Goal: Task Accomplishment & Management: Use online tool/utility

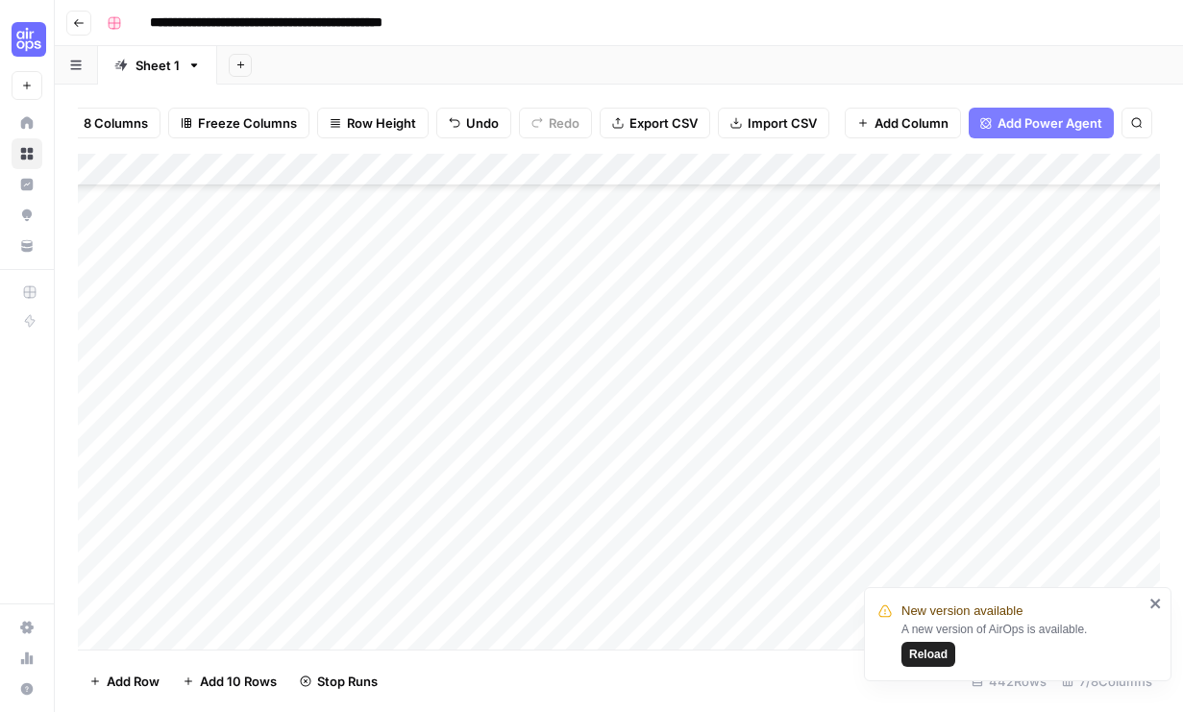
scroll to position [6632, 0]
click at [935, 642] on button "Reload" at bounding box center [928, 654] width 54 height 25
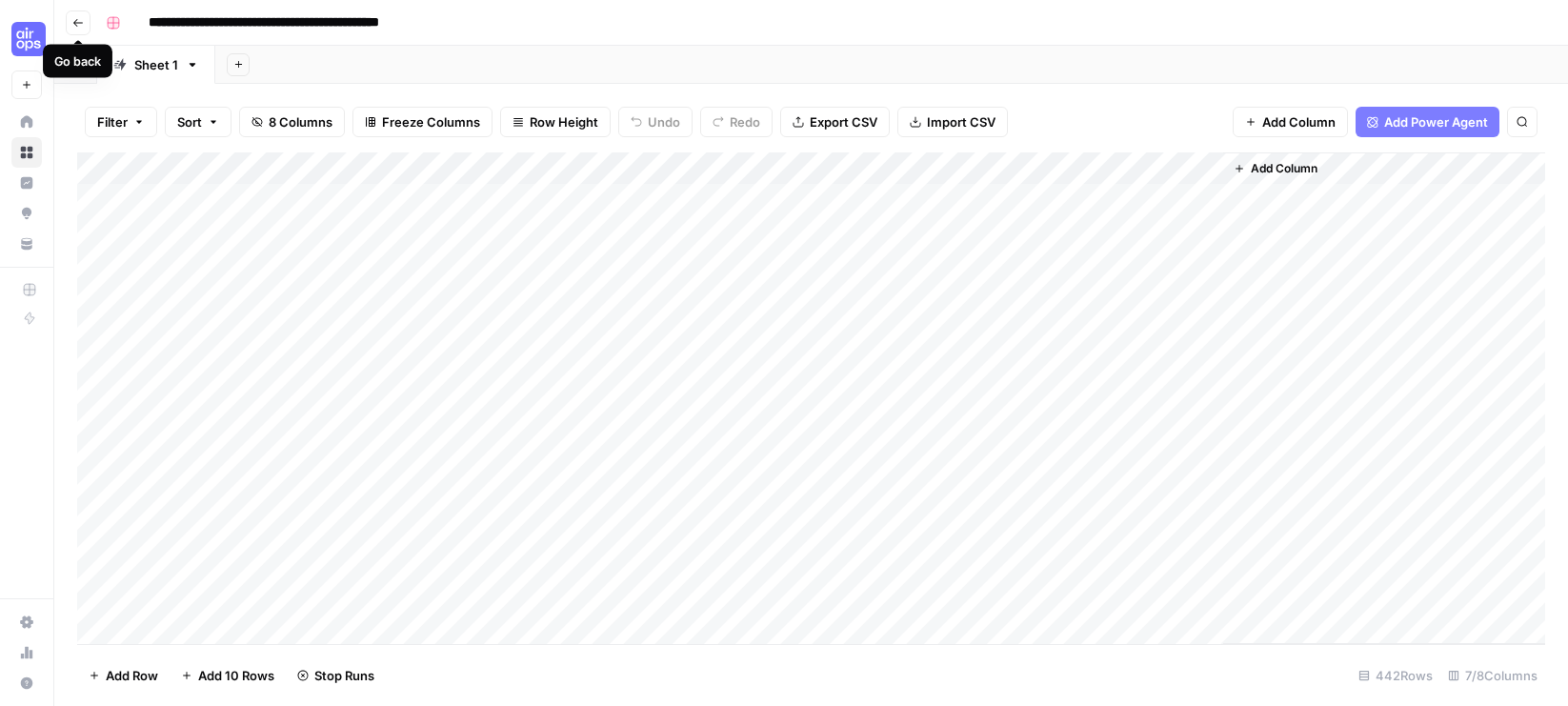
click at [75, 60] on div "Go back" at bounding box center [78, 60] width 48 height 18
click at [73, 60] on icon "button" at bounding box center [75, 64] width 12 height 11
click at [1172, 27] on div "**********" at bounding box center [823, 23] width 1450 height 31
click at [78, 23] on icon "button" at bounding box center [78, 23] width 12 height 12
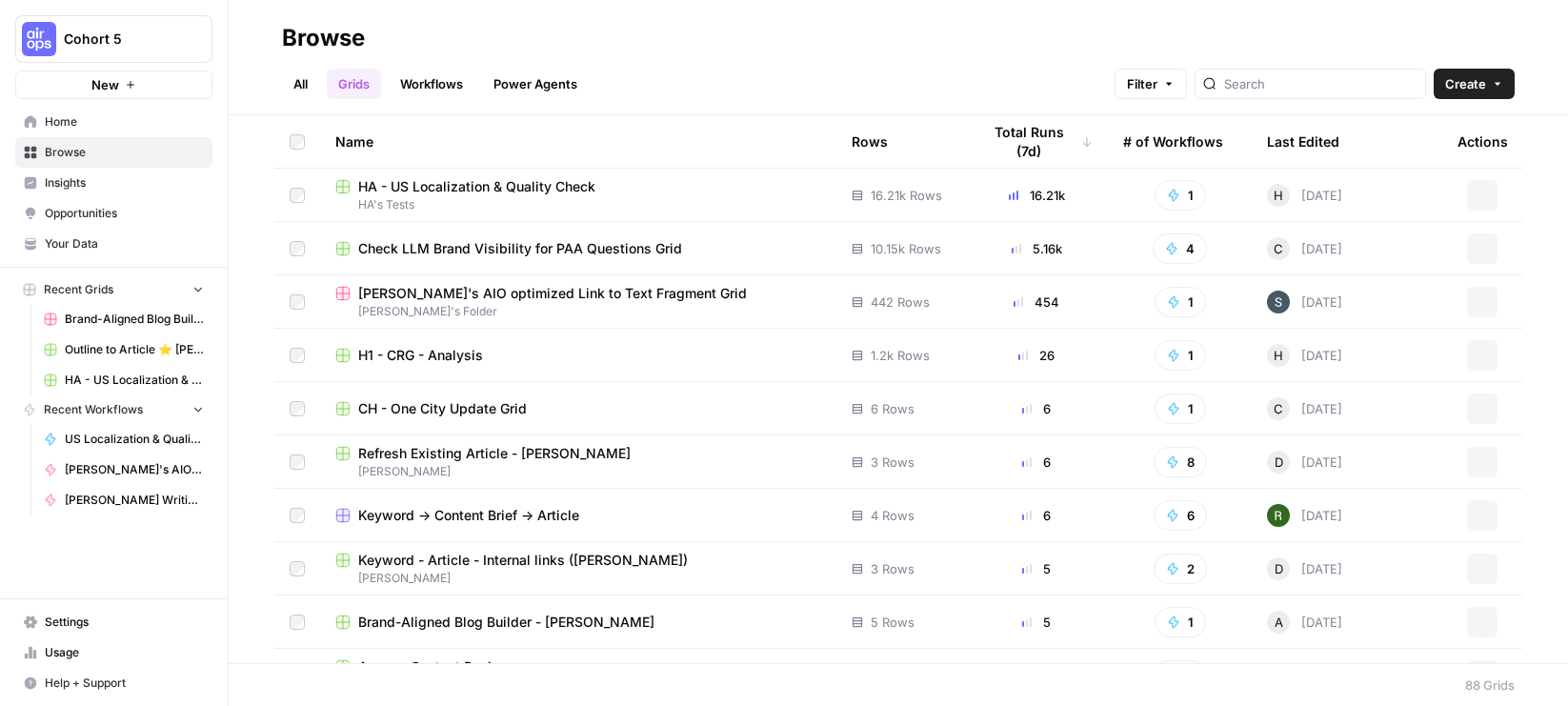
click at [304, 80] on link "All" at bounding box center [299, 83] width 37 height 31
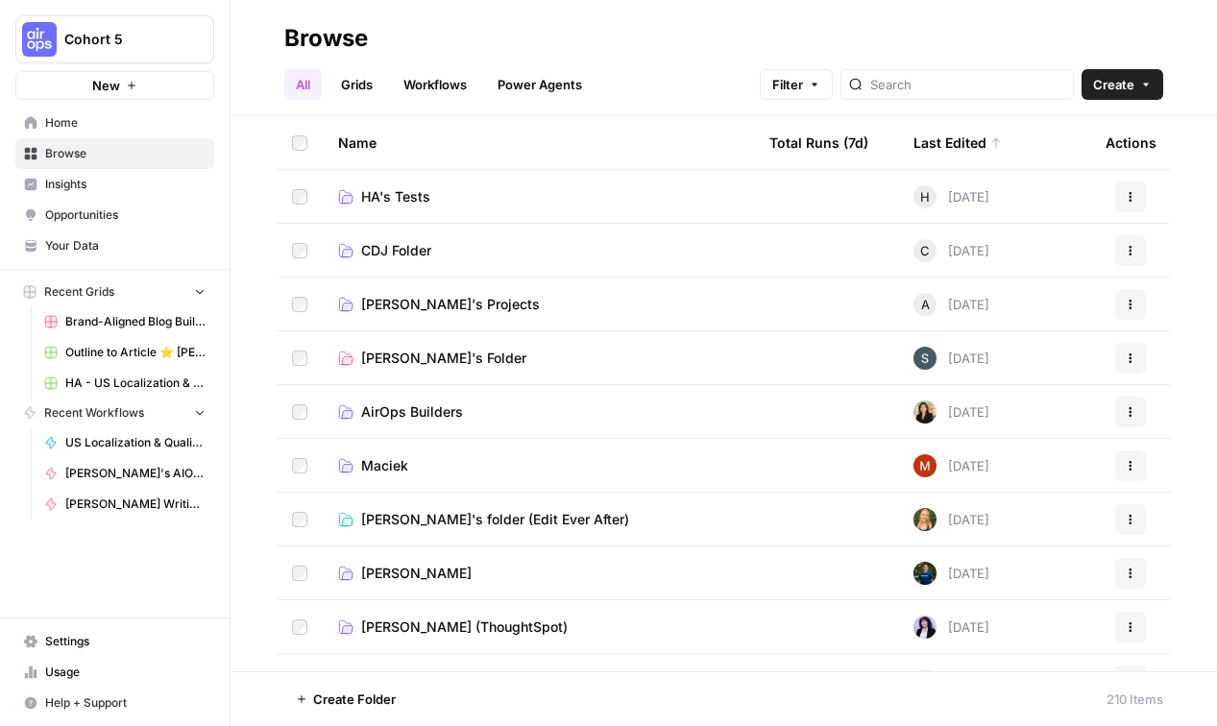
click at [396, 357] on span "[PERSON_NAME]'s Folder" at bounding box center [443, 358] width 165 height 19
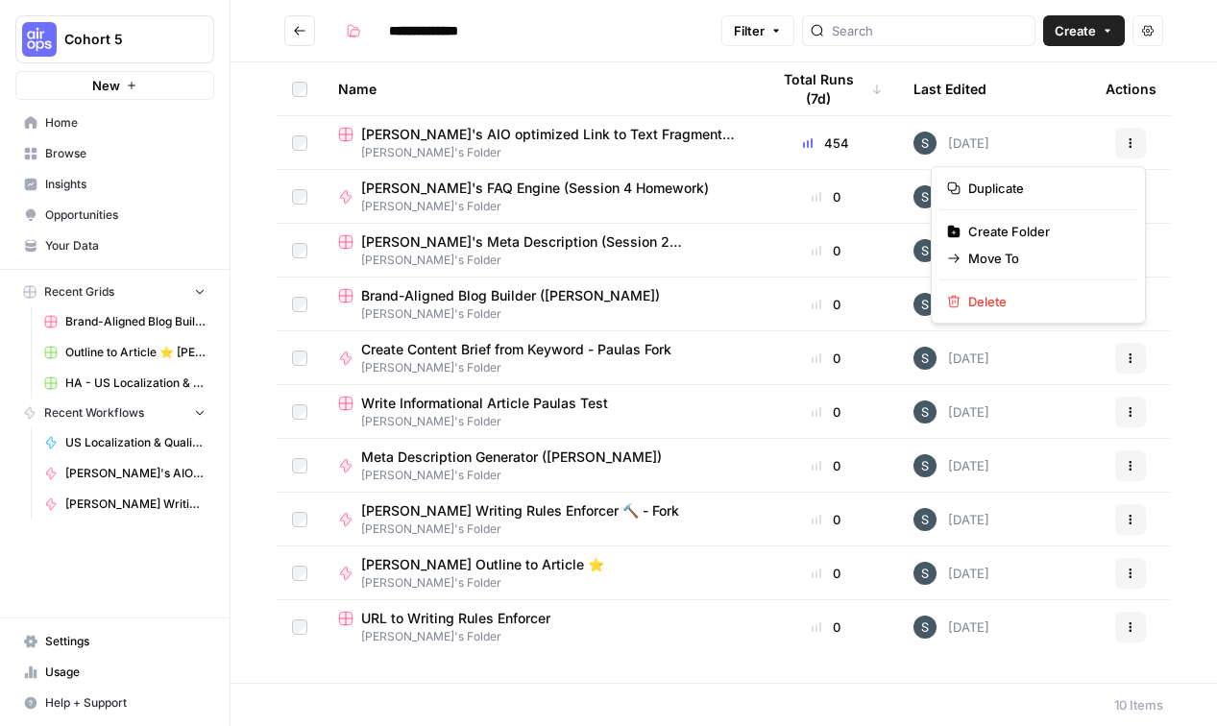
click at [1140, 143] on button "Actions" at bounding box center [1131, 143] width 31 height 31
click at [541, 134] on span "[PERSON_NAME]'s AIO optimized Link to Text Fragment Grid" at bounding box center [550, 134] width 378 height 19
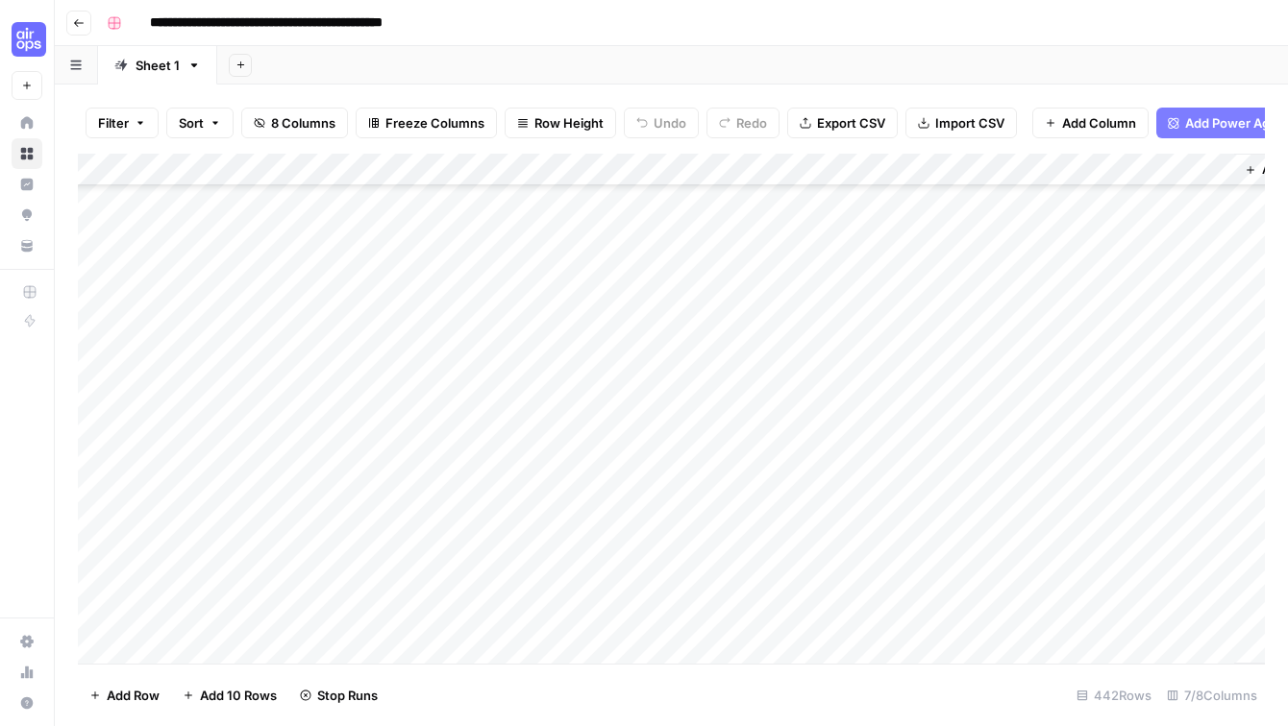
scroll to position [9200, 0]
click at [987, 122] on span "Import CSV" at bounding box center [969, 122] width 69 height 19
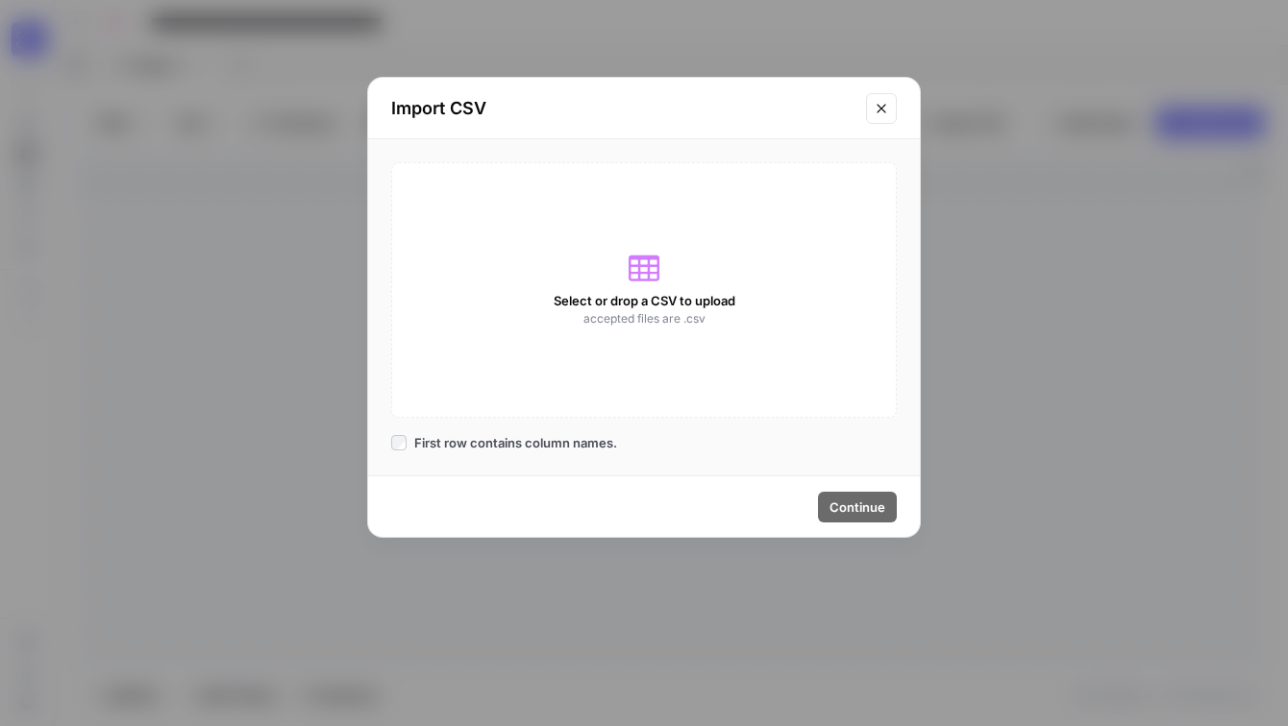
click at [662, 248] on div "Import CSV Select or drop a CSV to upload accepted files are .csv First row con…" at bounding box center [643, 307] width 553 height 461
click at [873, 105] on icon "Close modal" at bounding box center [880, 108] width 15 height 15
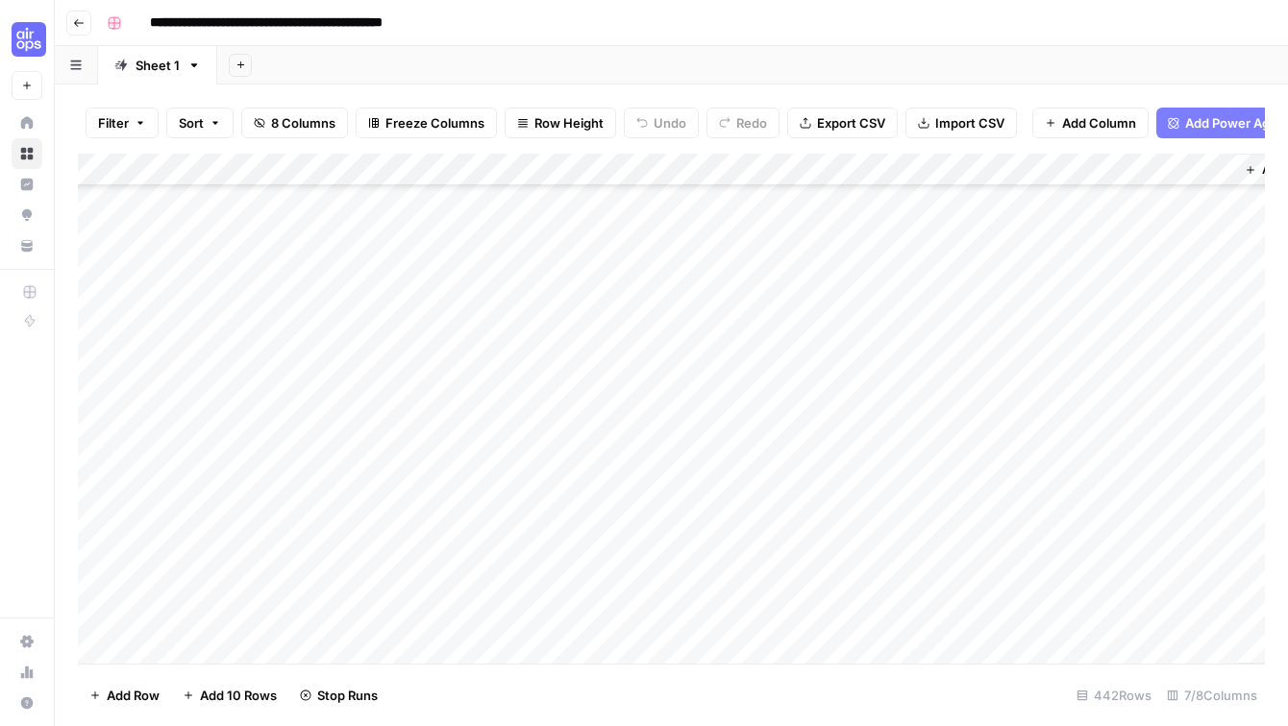
click at [850, 127] on span "Export CSV" at bounding box center [851, 122] width 68 height 19
click at [766, 17] on div "**********" at bounding box center [683, 23] width 1169 height 31
click at [703, 656] on div "Add Column" at bounding box center [671, 409] width 1187 height 510
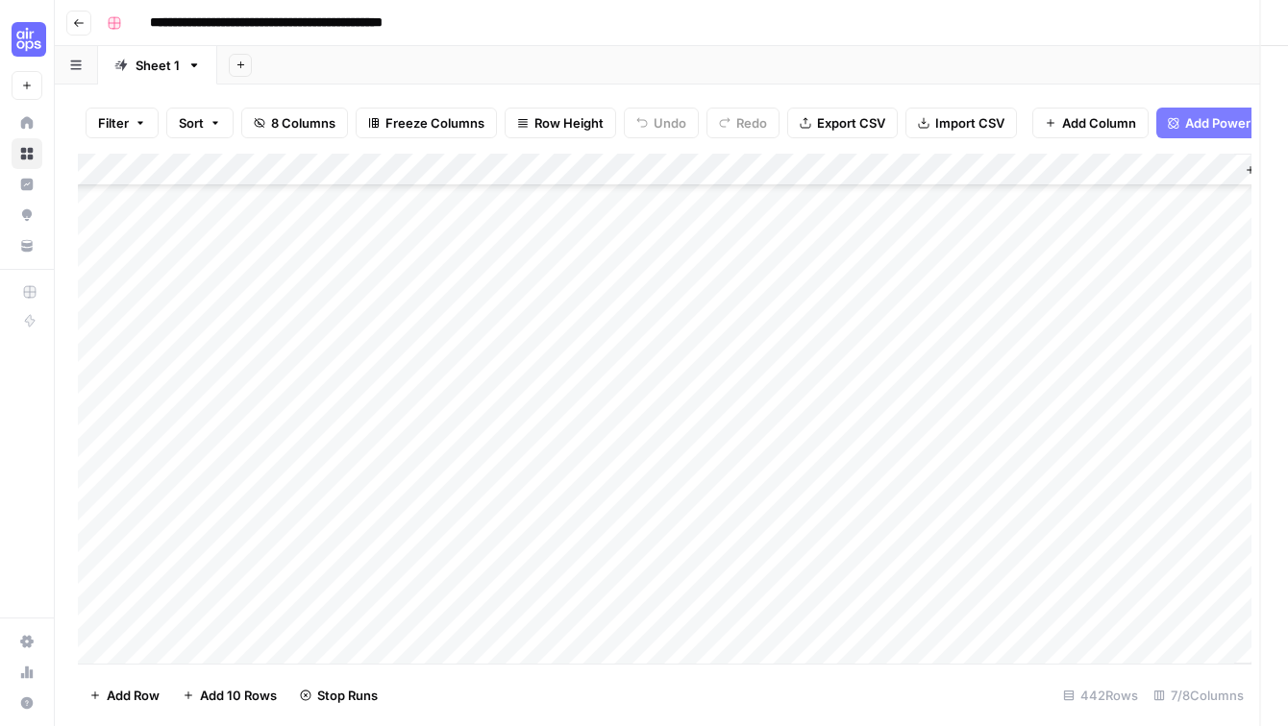
click at [703, 656] on div at bounding box center [631, 669] width 169 height 36
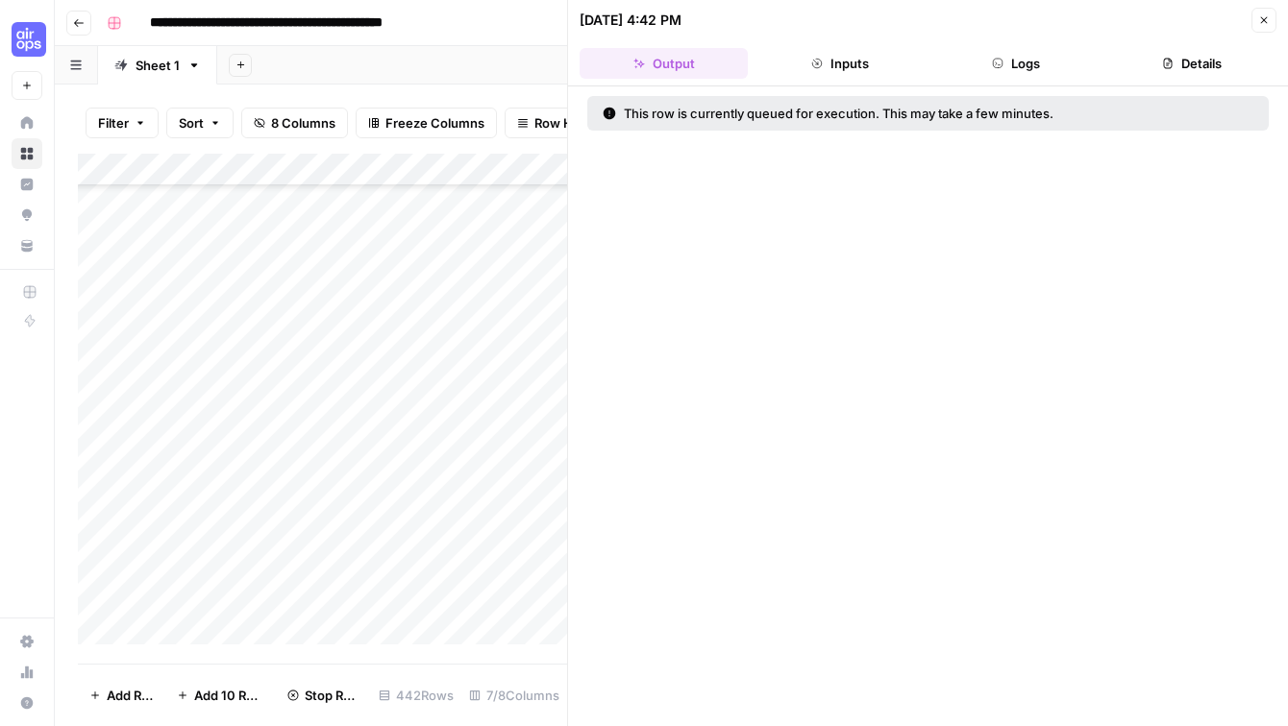
scroll to position [9007, 0]
